Goal: Information Seeking & Learning: Find specific fact

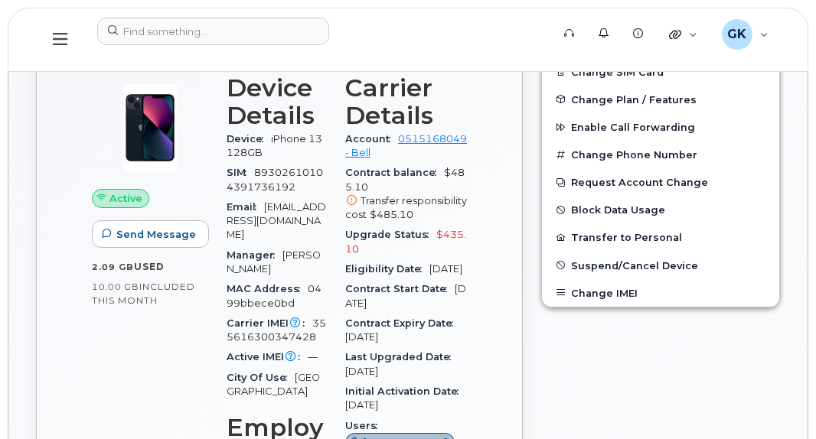
scroll to position [369, 0]
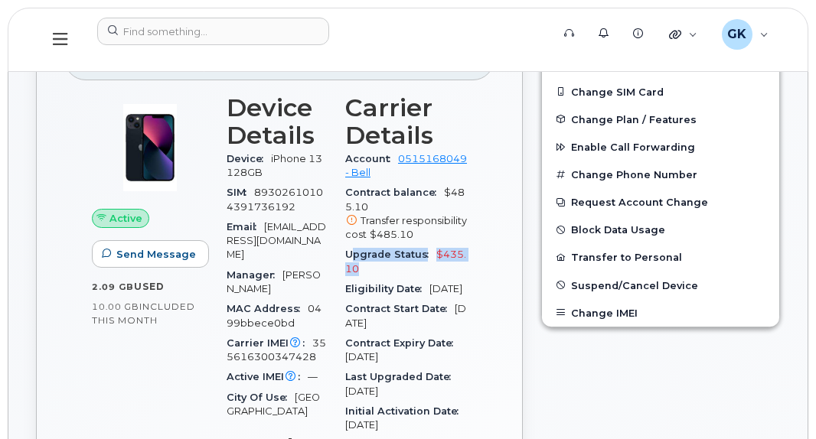
drag, startPoint x: 392, startPoint y: 267, endPoint x: 363, endPoint y: 257, distance: 30.7
click at [363, 257] on div "Upgrade Status $435.10" at bounding box center [406, 262] width 122 height 34
drag, startPoint x: 364, startPoint y: 256, endPoint x: 495, endPoint y: 277, distance: 133.4
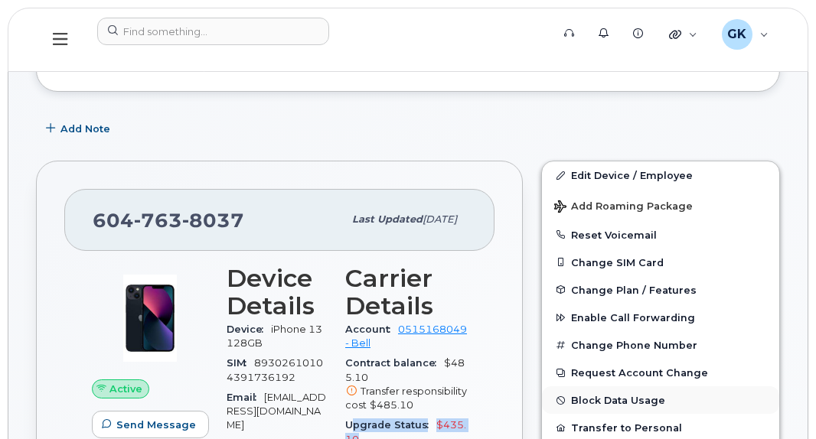
scroll to position [0, 0]
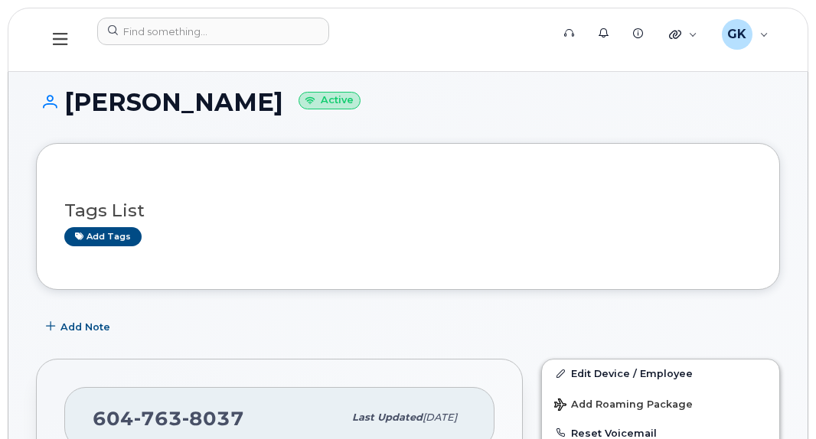
drag, startPoint x: 284, startPoint y: 101, endPoint x: 61, endPoint y: 116, distance: 223.2
click at [61, 116] on div "Supreet Kathuria Active" at bounding box center [408, 116] width 744 height 54
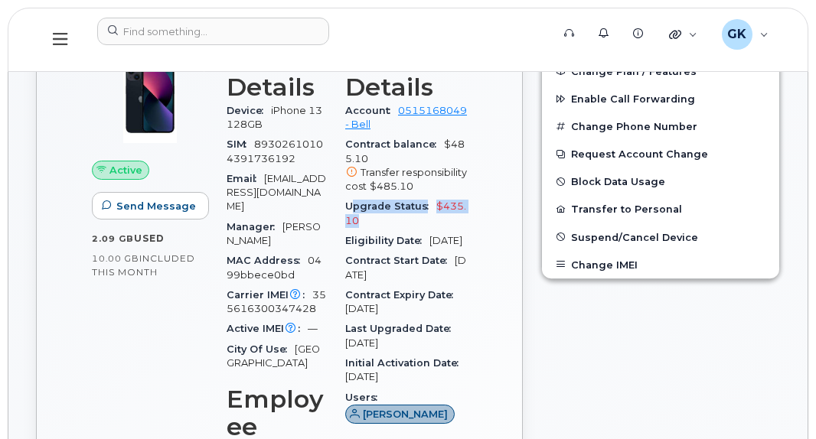
scroll to position [383, 0]
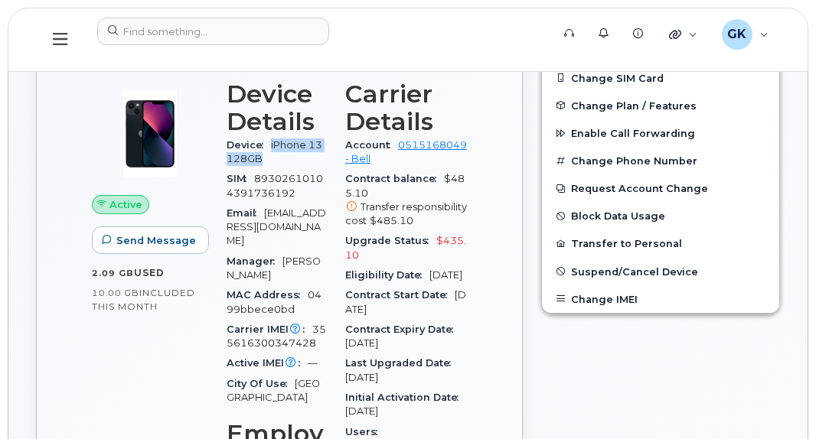
drag, startPoint x: 271, startPoint y: 144, endPoint x: 335, endPoint y: 162, distance: 66.9
click at [327, 162] on div "Device iPhone 13 128GB" at bounding box center [277, 152] width 100 height 34
click at [321, 289] on span "0499bbece0bd" at bounding box center [274, 301] width 95 height 25
drag, startPoint x: 295, startPoint y: 277, endPoint x: 339, endPoint y: 287, distance: 44.7
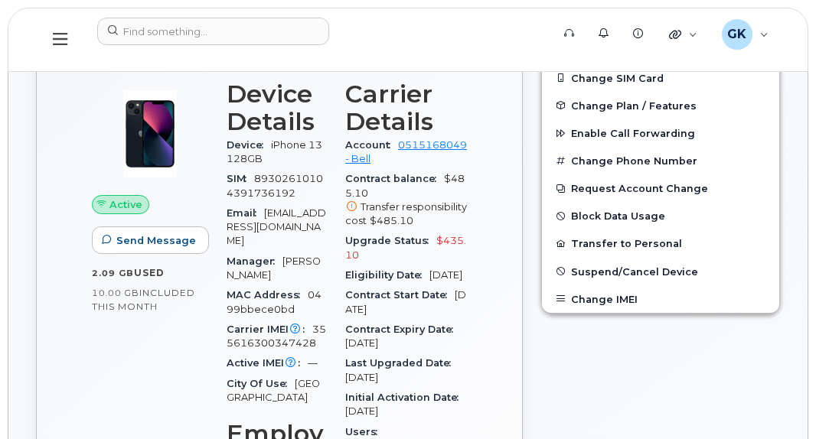
drag, startPoint x: 339, startPoint y: 287, endPoint x: 462, endPoint y: 318, distance: 127.2
click at [462, 318] on div "Contract Start Date Mar 13, 2024" at bounding box center [406, 302] width 122 height 34
drag, startPoint x: 435, startPoint y: 323, endPoint x: 353, endPoint y: 303, distance: 85.0
drag, startPoint x: 353, startPoint y: 303, endPoint x: 429, endPoint y: 312, distance: 76.2
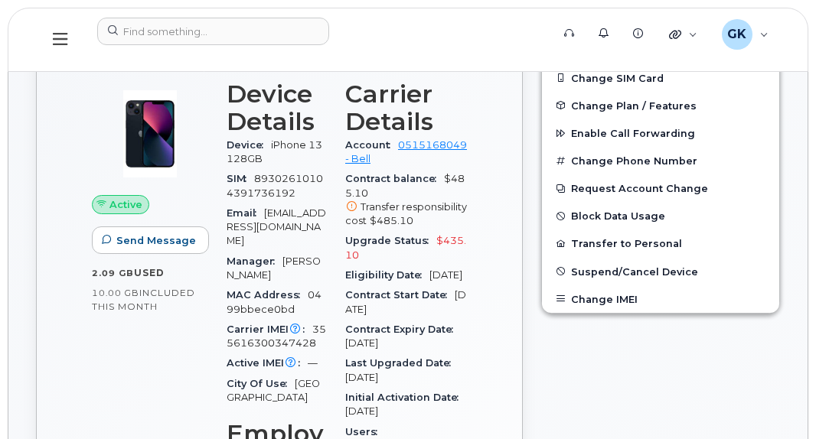
click at [429, 301] on span "Contract Start Date" at bounding box center [399, 294] width 109 height 11
click at [438, 320] on div "Contract Start Date Mar 13, 2024" at bounding box center [406, 302] width 122 height 34
drag, startPoint x: 438, startPoint y: 328, endPoint x: 365, endPoint y: 308, distance: 75.4
click at [365, 308] on div "Contract Start Date Mar 13, 2024" at bounding box center [406, 302] width 122 height 34
drag, startPoint x: 365, startPoint y: 308, endPoint x: 422, endPoint y: 321, distance: 59.0
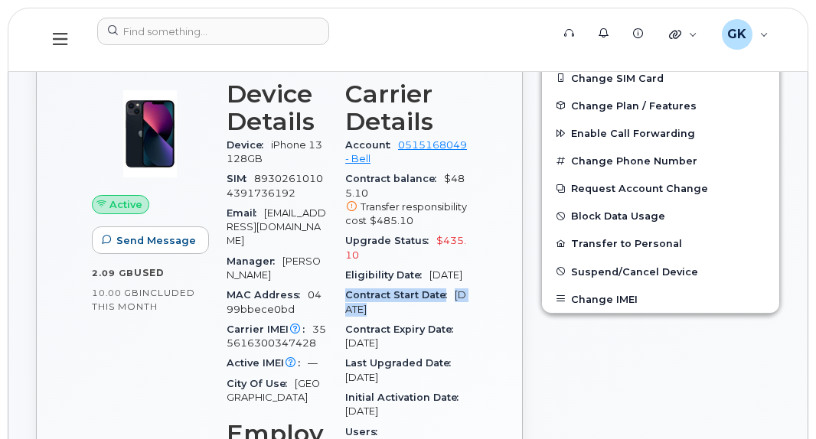
click at [455, 315] on div "Contract Start Date Mar 13, 2024" at bounding box center [406, 302] width 122 height 34
click at [426, 315] on span "Mar 13, 2024" at bounding box center [405, 301] width 121 height 25
drag, startPoint x: 442, startPoint y: 325, endPoint x: 355, endPoint y: 326, distance: 87.3
click at [355, 320] on div "Contract Start Date Mar 13, 2024" at bounding box center [406, 302] width 122 height 34
drag, startPoint x: 355, startPoint y: 326, endPoint x: 432, endPoint y: 325, distance: 77.3
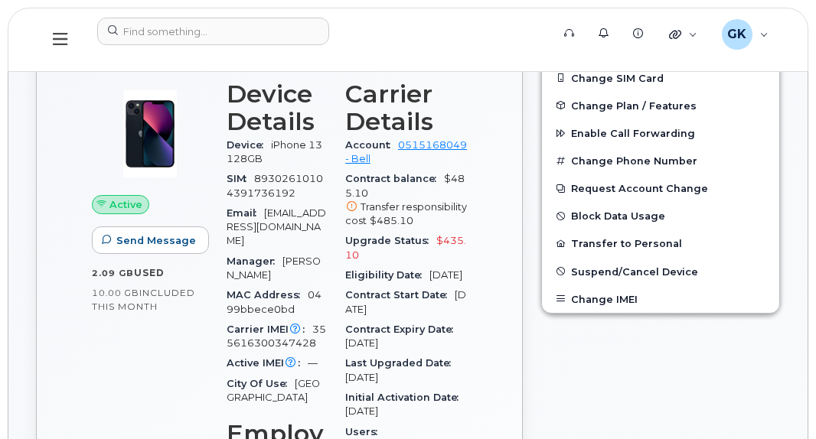
click at [437, 318] on div "Contract Start Date Mar 13, 2024" at bounding box center [406, 302] width 122 height 34
click at [453, 320] on div "Contract Start Date Mar 13, 2024" at bounding box center [406, 302] width 122 height 34
drag, startPoint x: 452, startPoint y: 326, endPoint x: 358, endPoint y: 324, distance: 93.4
click at [358, 320] on div "Contract Start Date Mar 13, 2024" at bounding box center [406, 302] width 122 height 34
drag, startPoint x: 358, startPoint y: 324, endPoint x: 353, endPoint y: 340, distance: 16.9
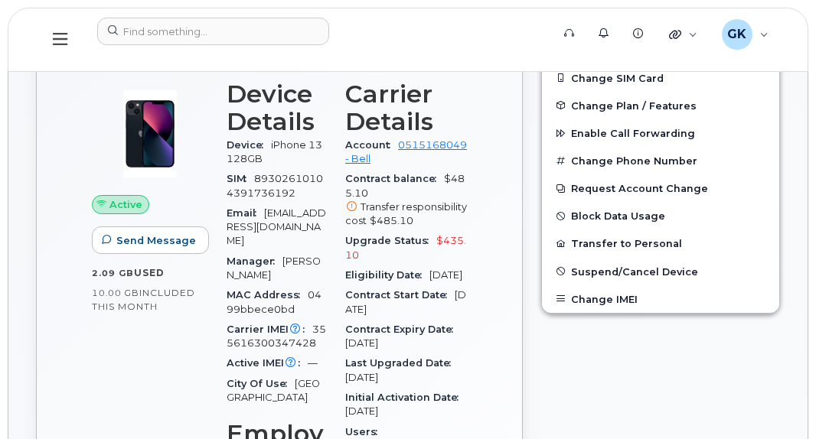
drag, startPoint x: 353, startPoint y: 340, endPoint x: 447, endPoint y: 357, distance: 95.6
click at [447, 354] on div "Contract Expiry Date Mar 12, 2027" at bounding box center [406, 337] width 122 height 34
click at [378, 349] on span "Mar 12, 2027" at bounding box center [361, 343] width 33 height 11
click at [373, 335] on span "Contract Expiry Date" at bounding box center [403, 329] width 116 height 11
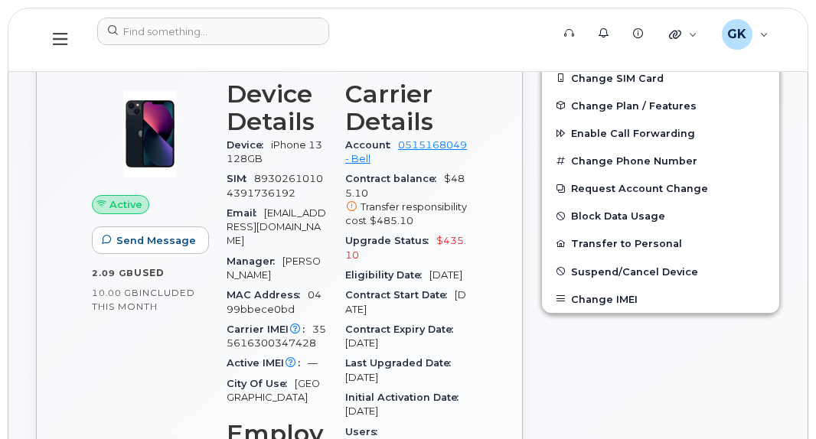
drag, startPoint x: 436, startPoint y: 356, endPoint x: 363, endPoint y: 360, distance: 73.6
click at [363, 354] on div "Contract Expiry Date Mar 12, 2027" at bounding box center [406, 337] width 122 height 34
drag, startPoint x: 363, startPoint y: 360, endPoint x: 458, endPoint y: 359, distance: 94.9
click at [458, 354] on div "Contract Expiry Date Mar 12, 2027" at bounding box center [406, 337] width 122 height 34
click at [410, 300] on div "Contract Start Date Mar 13, 2024" at bounding box center [406, 302] width 122 height 34
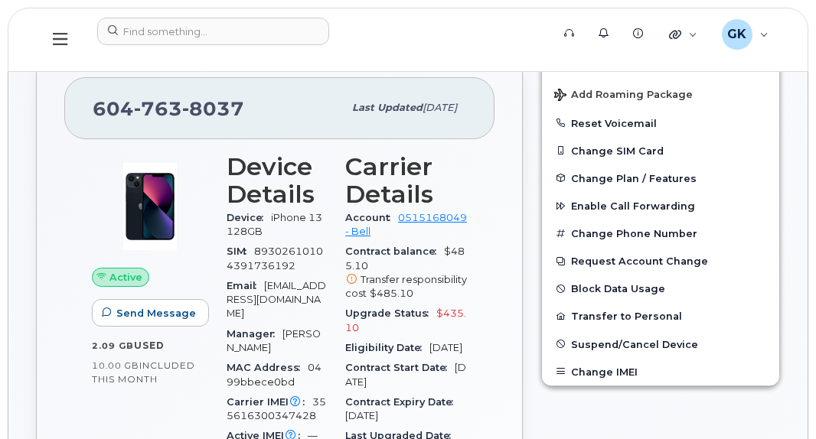
scroll to position [306, 0]
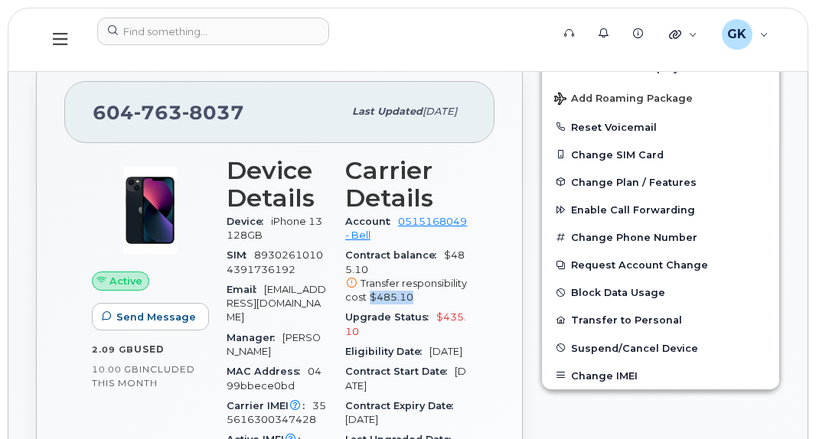
drag, startPoint x: 443, startPoint y: 302, endPoint x: 393, endPoint y: 297, distance: 50.8
click at [393, 297] on div "Transfer responsibility cost $485.10" at bounding box center [406, 291] width 122 height 28
drag, startPoint x: 399, startPoint y: 298, endPoint x: 432, endPoint y: 334, distance: 49.3
click at [461, 320] on span "$435.10" at bounding box center [405, 324] width 121 height 25
drag, startPoint x: 448, startPoint y: 317, endPoint x: 478, endPoint y: 328, distance: 32.0
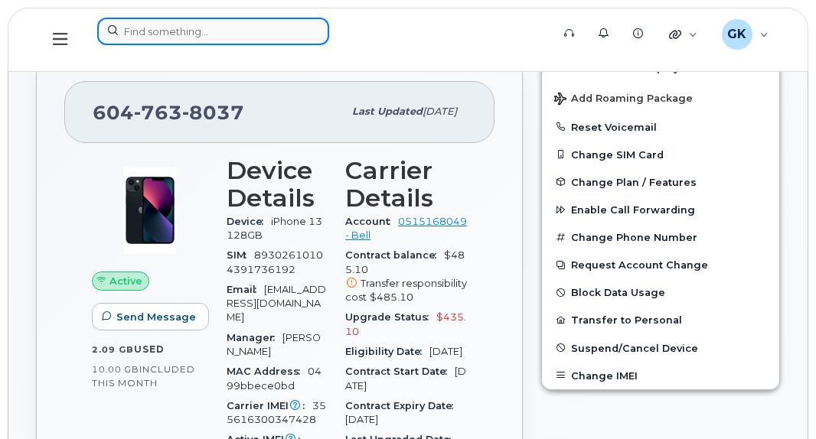
click at [156, 31] on input at bounding box center [213, 32] width 232 height 28
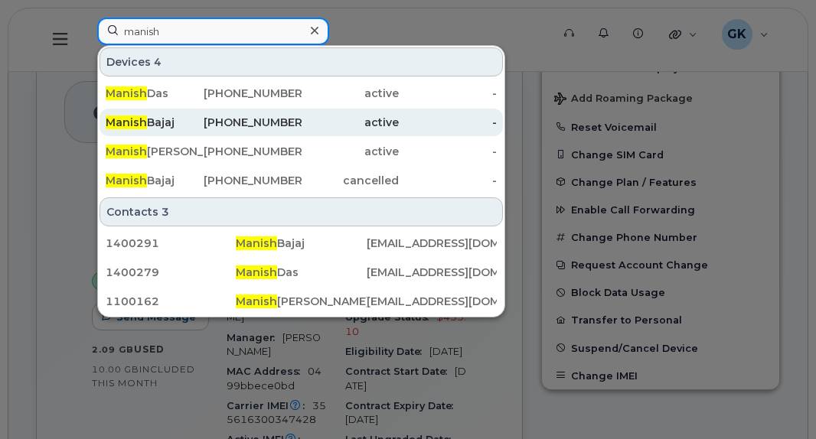
type input "manish"
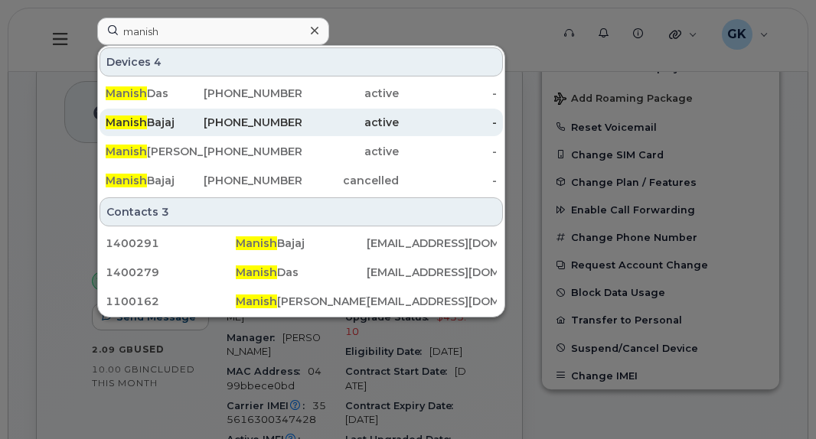
click at [223, 126] on div "236-501-8353" at bounding box center [253, 122] width 98 height 15
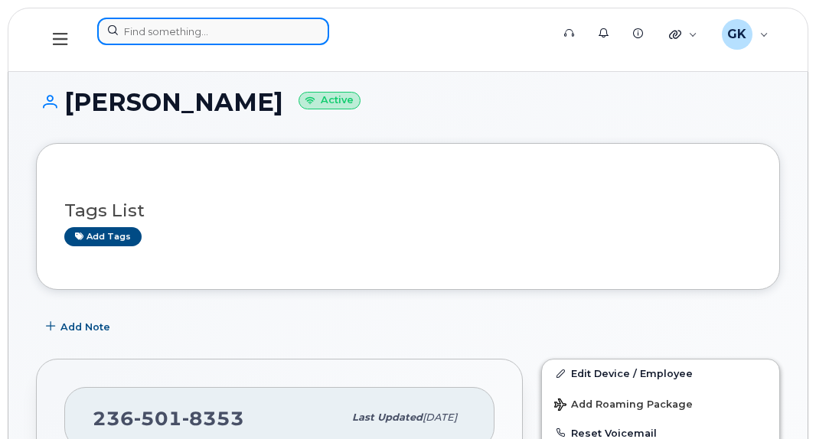
click at [175, 37] on input at bounding box center [213, 32] width 232 height 28
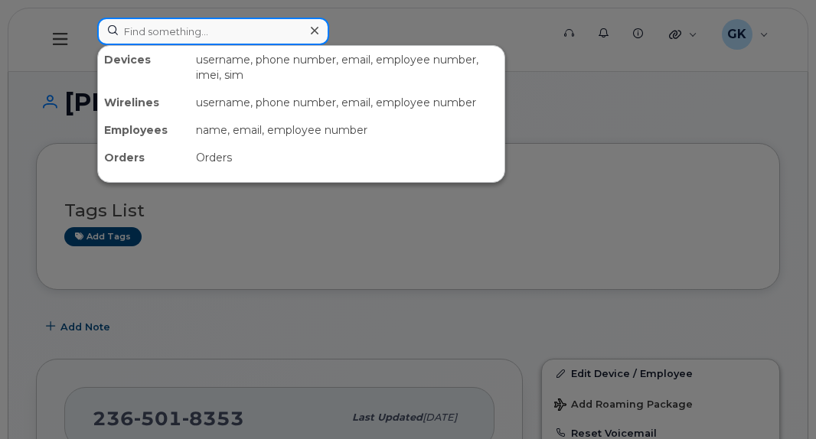
click at [219, 31] on input at bounding box center [213, 32] width 232 height 28
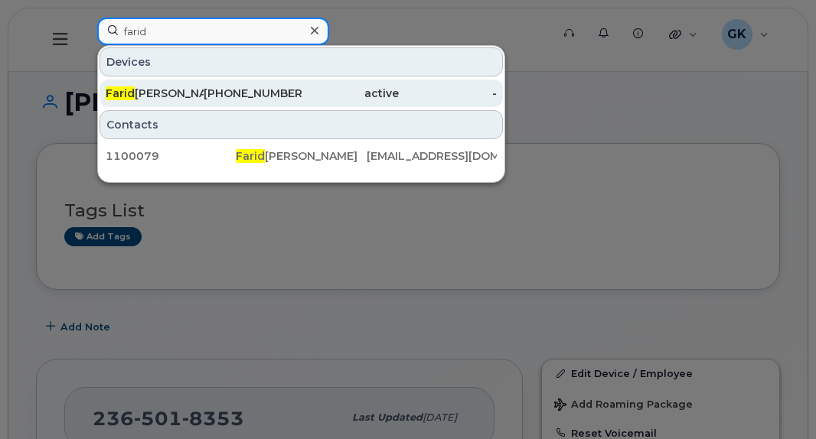
type input "farid"
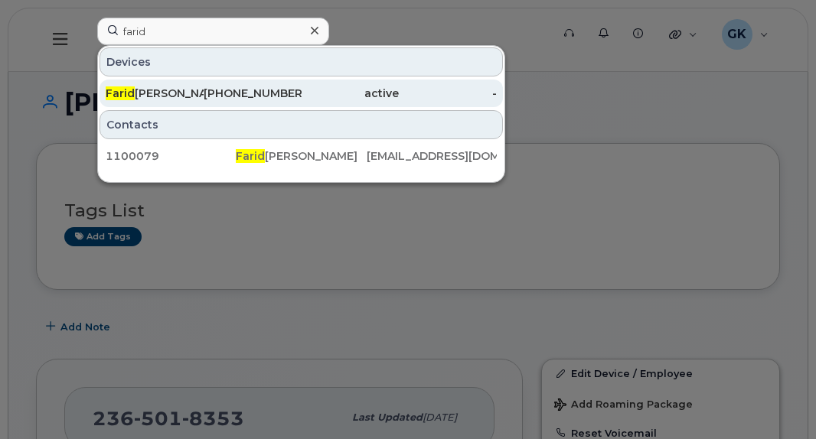
click at [203, 83] on div "Farid Foroughi" at bounding box center [155, 94] width 98 height 28
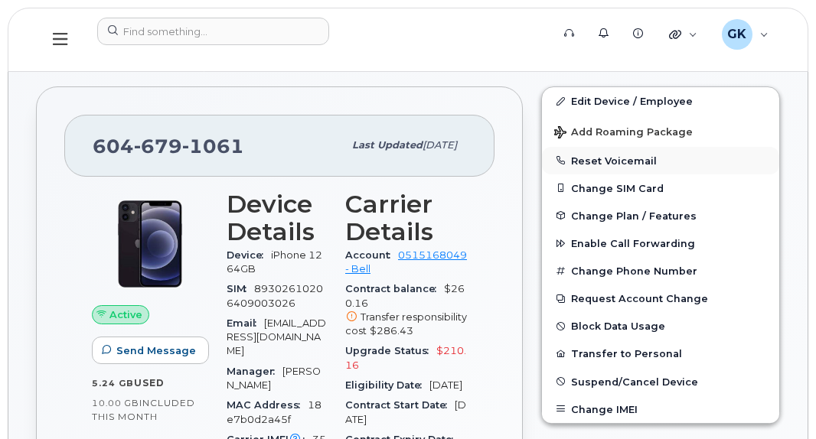
scroll to position [383, 0]
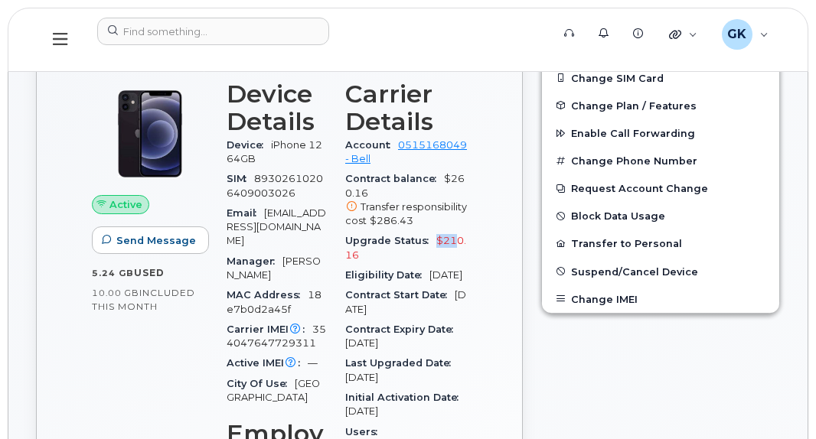
drag, startPoint x: 474, startPoint y: 238, endPoint x: 447, endPoint y: 242, distance: 27.1
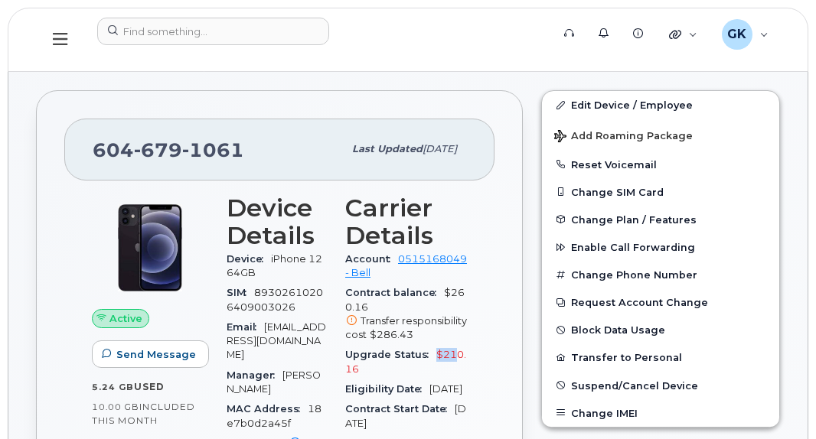
scroll to position [77, 0]
